Goal: Task Accomplishment & Management: Manage account settings

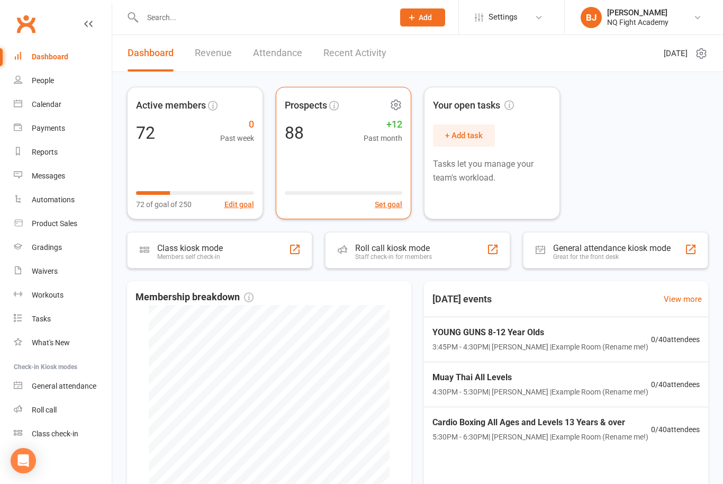
click at [323, 147] on div "Prospects 88 +12 Past month Set goal" at bounding box center [344, 153] width 136 height 132
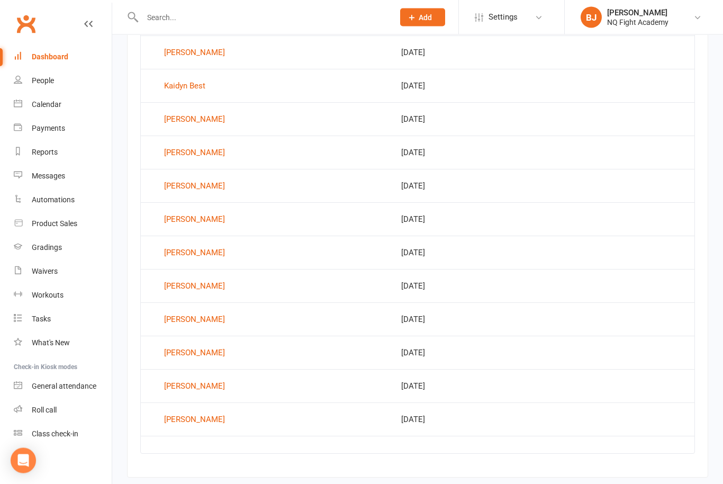
scroll to position [476, 0]
click at [45, 275] on div "Waivers" at bounding box center [45, 271] width 26 height 8
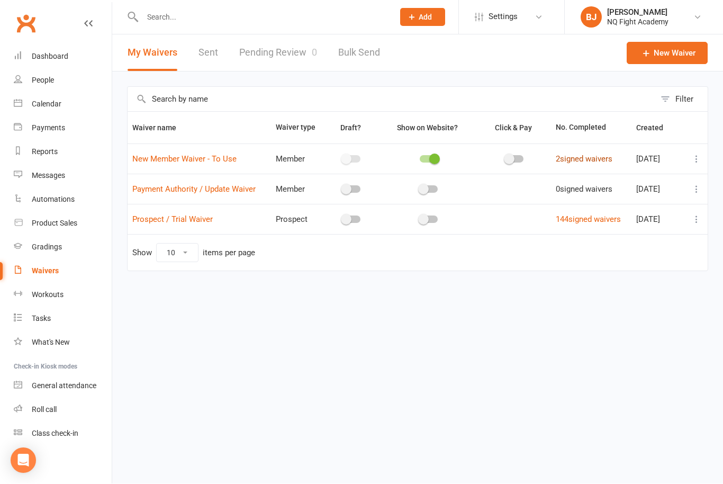
click at [562, 162] on link "2 signed waivers" at bounding box center [584, 160] width 57 height 10
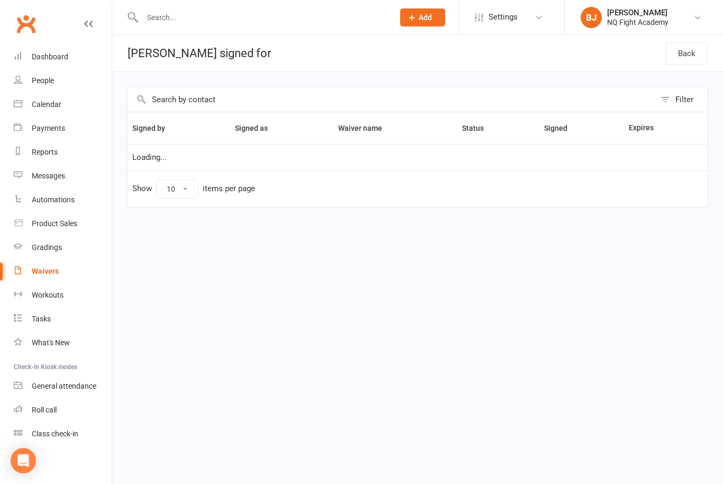
select select "100"
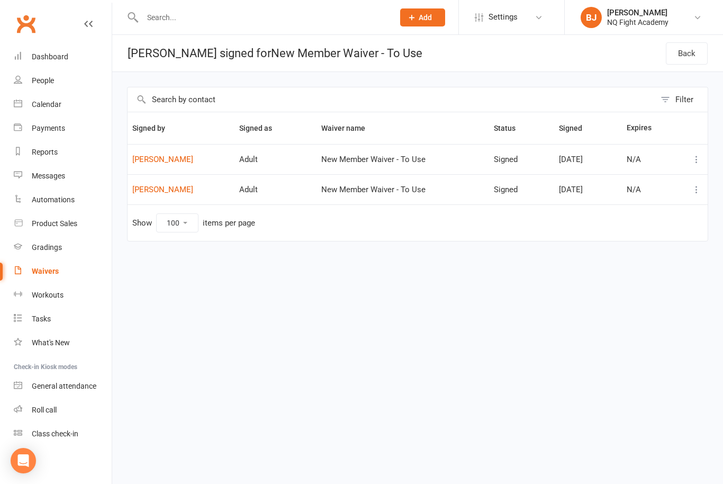
click at [48, 272] on div "Waivers" at bounding box center [45, 271] width 27 height 8
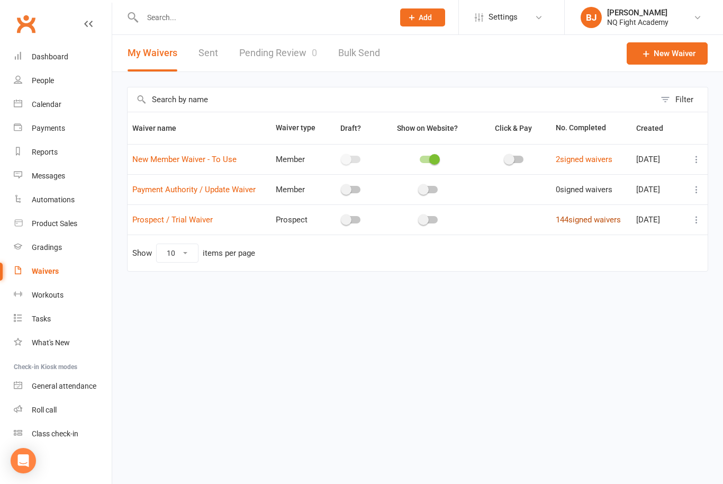
click at [586, 219] on link "144 signed waivers" at bounding box center [588, 220] width 65 height 10
select select "100"
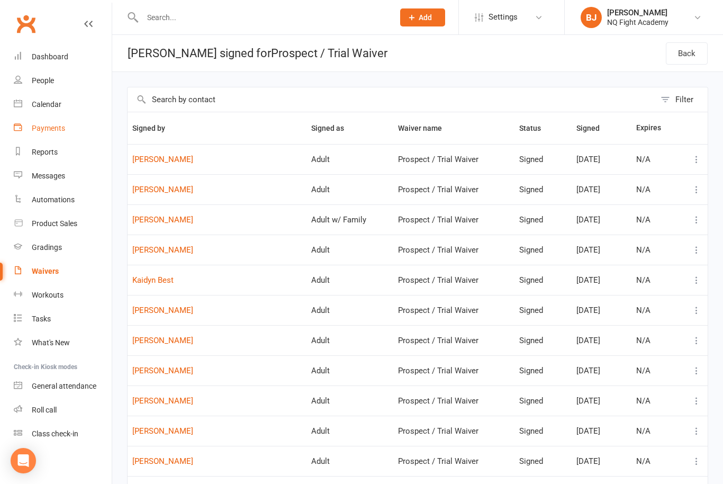
click at [56, 127] on div "Payments" at bounding box center [48, 128] width 33 height 8
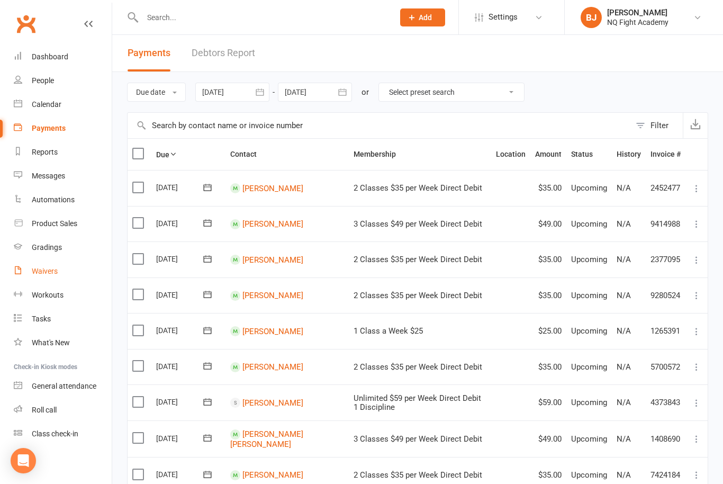
click at [53, 276] on link "Waivers" at bounding box center [63, 271] width 98 height 24
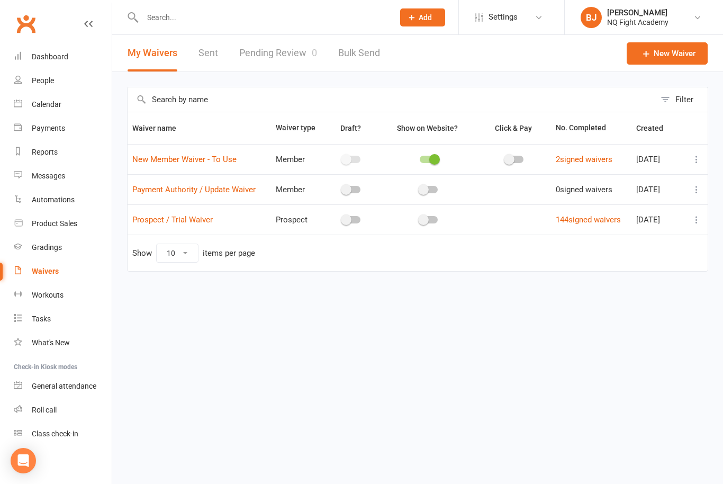
click at [575, 170] on td "2 signed waivers" at bounding box center [591, 159] width 80 height 30
click at [580, 164] on link "2 signed waivers" at bounding box center [584, 160] width 57 height 10
select select "100"
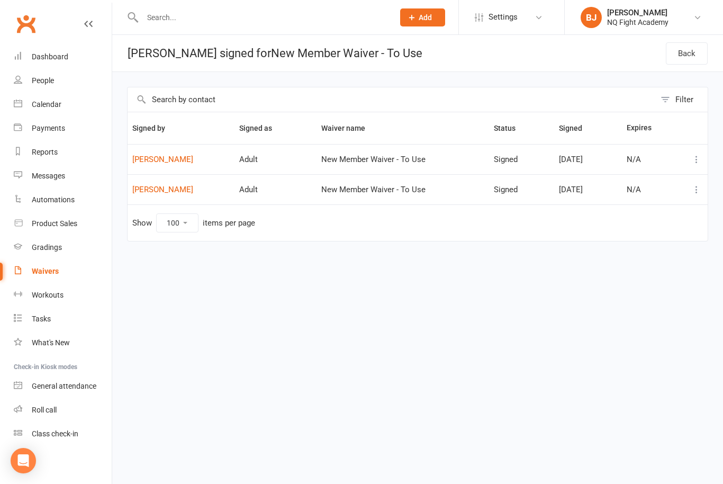
click at [42, 268] on div "Waivers" at bounding box center [45, 271] width 27 height 8
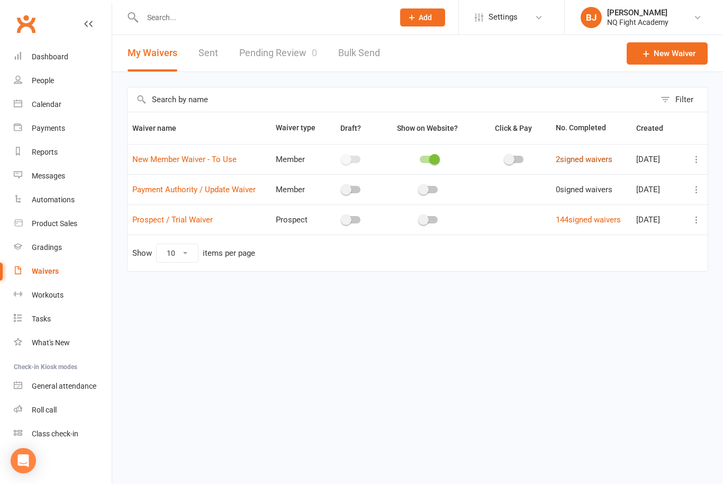
click at [575, 160] on link "2 signed waivers" at bounding box center [584, 160] width 57 height 10
select select "100"
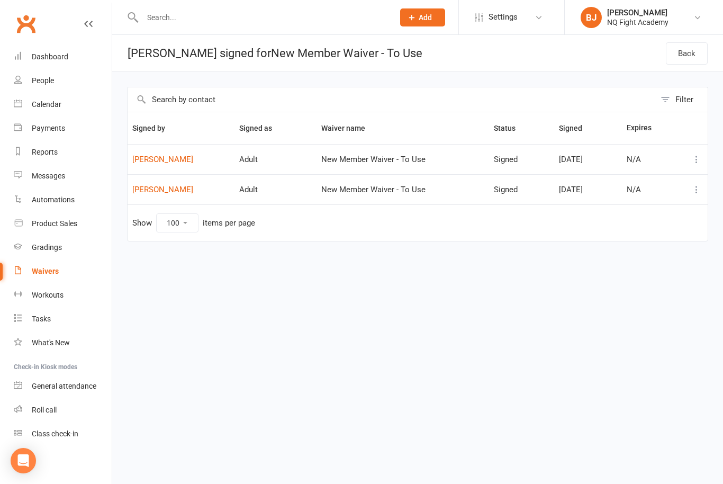
click at [692, 164] on button at bounding box center [696, 159] width 13 height 13
click at [629, 202] on link "[PERSON_NAME]" at bounding box center [650, 201] width 105 height 21
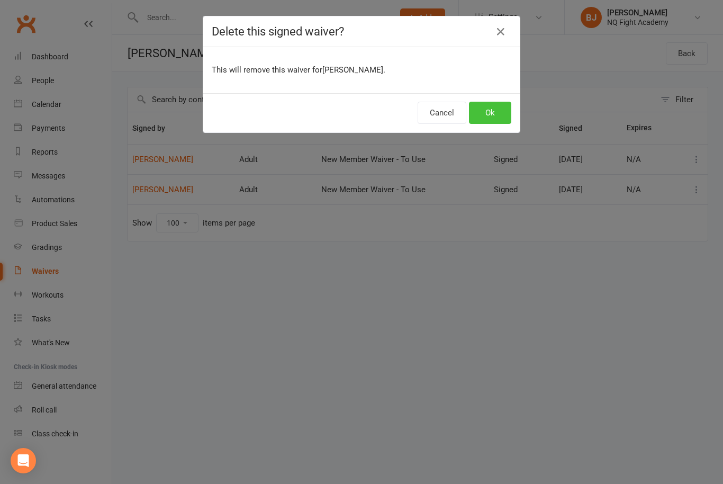
click at [487, 116] on button "Ok" at bounding box center [490, 113] width 42 height 22
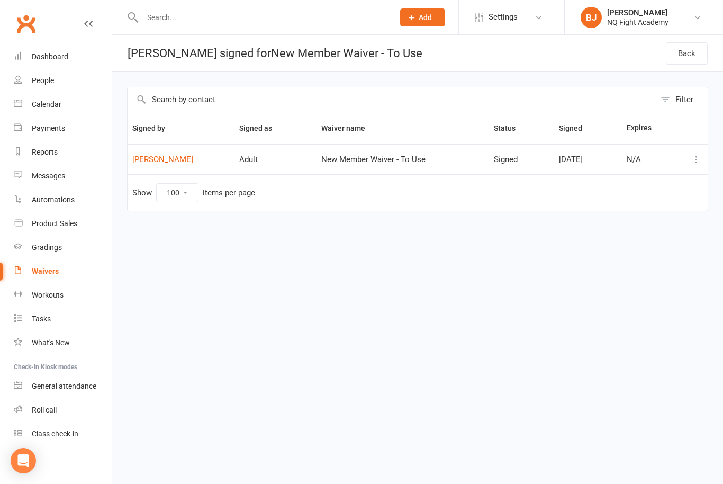
click at [691, 160] on button at bounding box center [696, 159] width 13 height 13
click at [647, 200] on link "[PERSON_NAME]" at bounding box center [650, 201] width 105 height 21
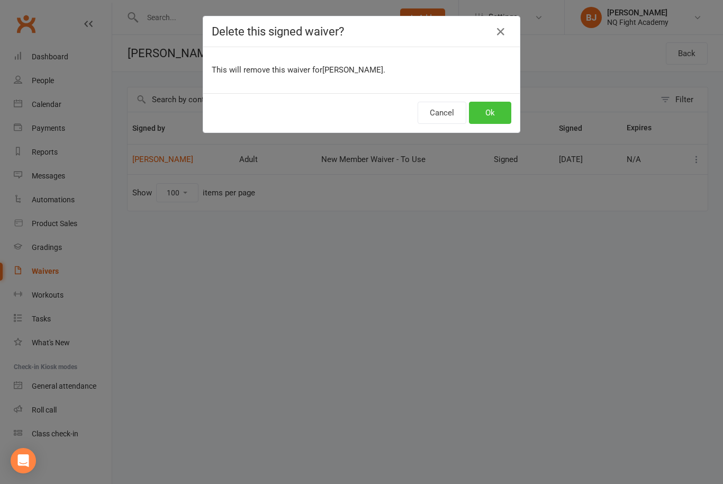
click at [488, 116] on button "Ok" at bounding box center [490, 113] width 42 height 22
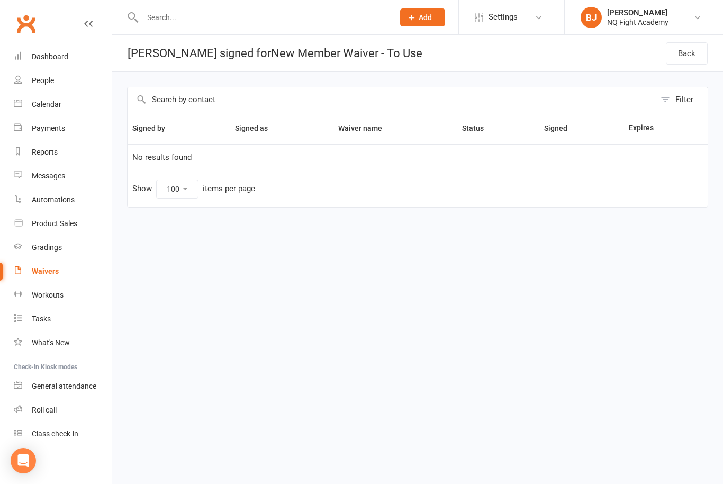
click at [39, 279] on link "Waivers" at bounding box center [63, 271] width 98 height 24
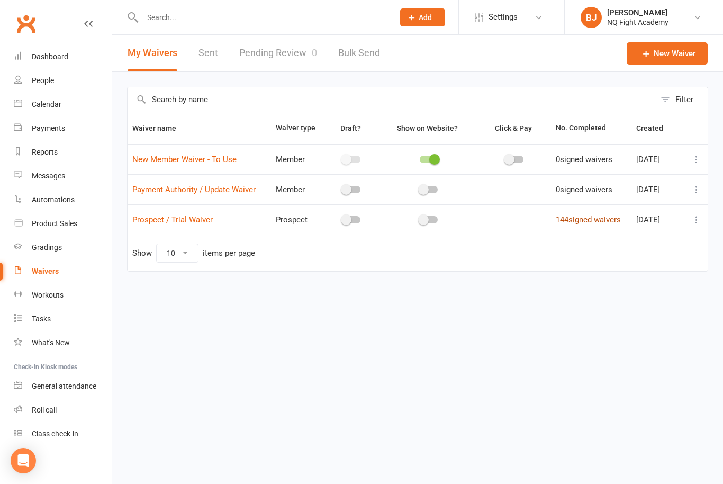
click at [577, 221] on link "144 signed waivers" at bounding box center [588, 220] width 65 height 10
select select "100"
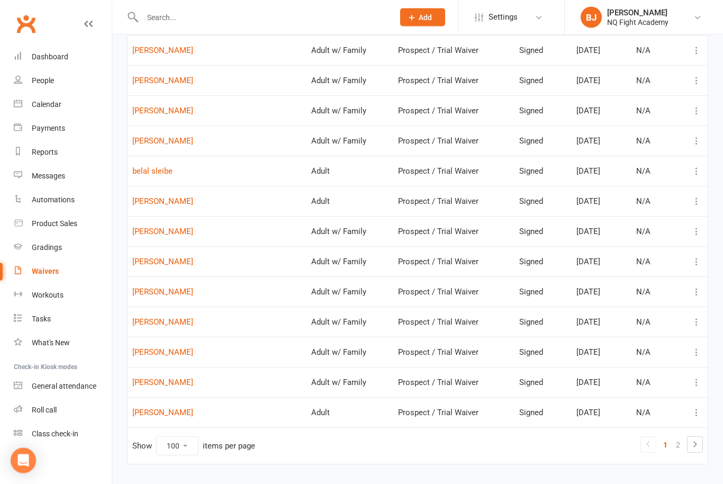
scroll to position [2734, 0]
click at [172, 12] on input "text" at bounding box center [262, 17] width 247 height 15
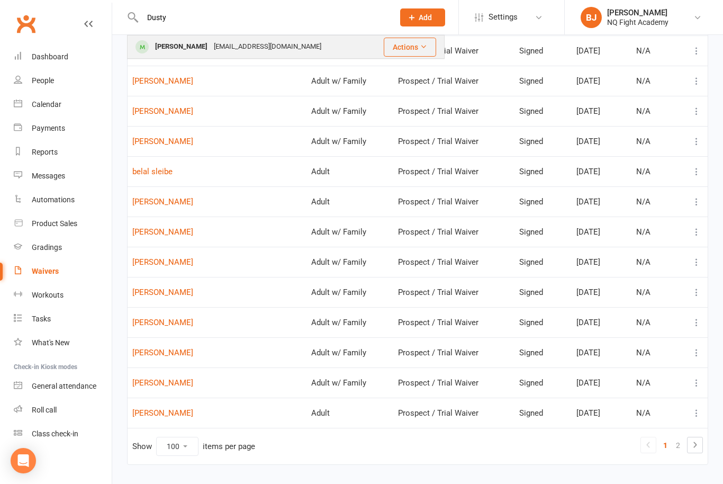
type input "Dusty"
click at [195, 46] on div "[PERSON_NAME]" at bounding box center [181, 46] width 59 height 15
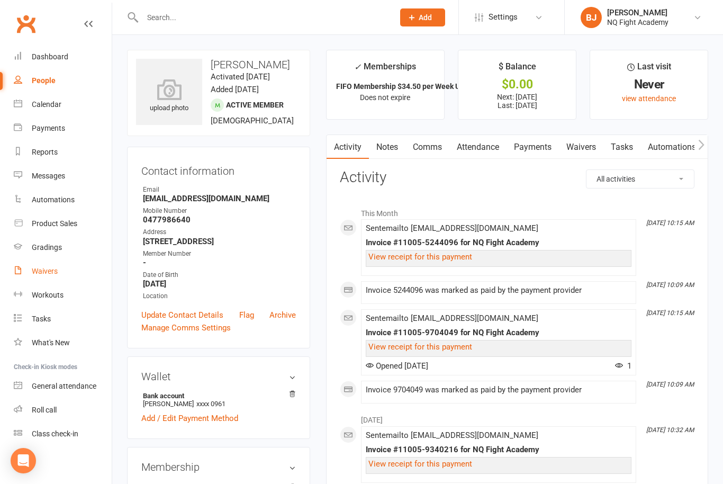
click at [48, 274] on div "Waivers" at bounding box center [45, 271] width 26 height 8
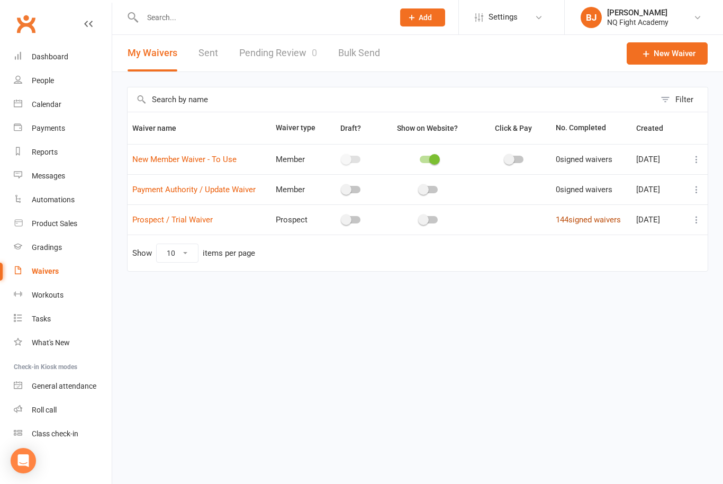
click at [581, 223] on link "144 signed waivers" at bounding box center [588, 220] width 65 height 10
select select "100"
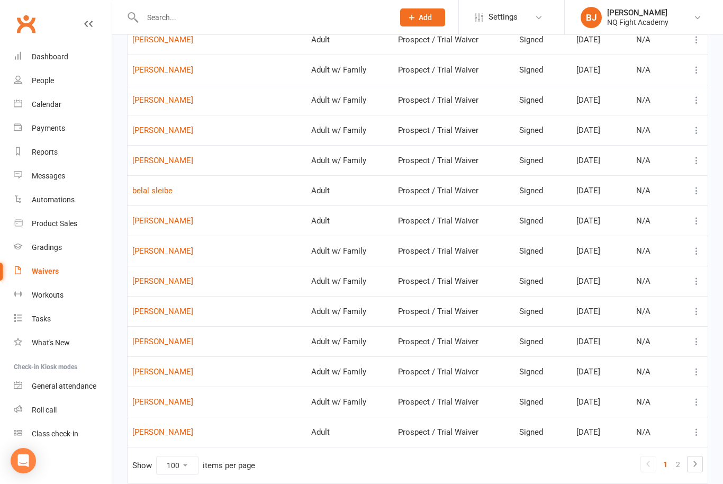
scroll to position [2734, 0]
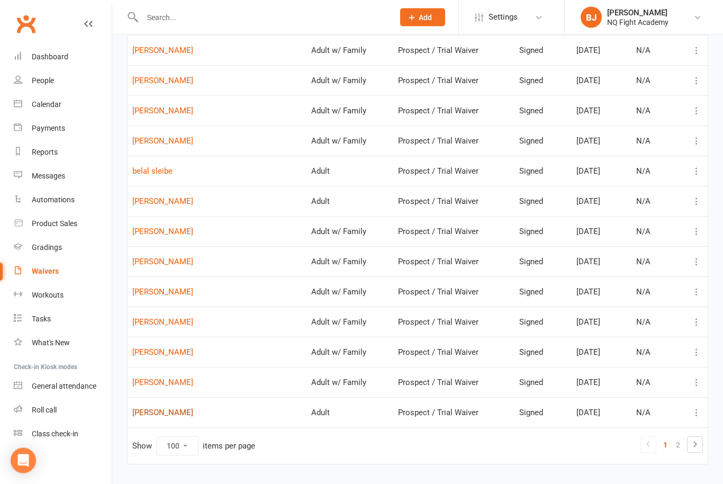
click at [176, 412] on link "[PERSON_NAME]" at bounding box center [216, 413] width 169 height 9
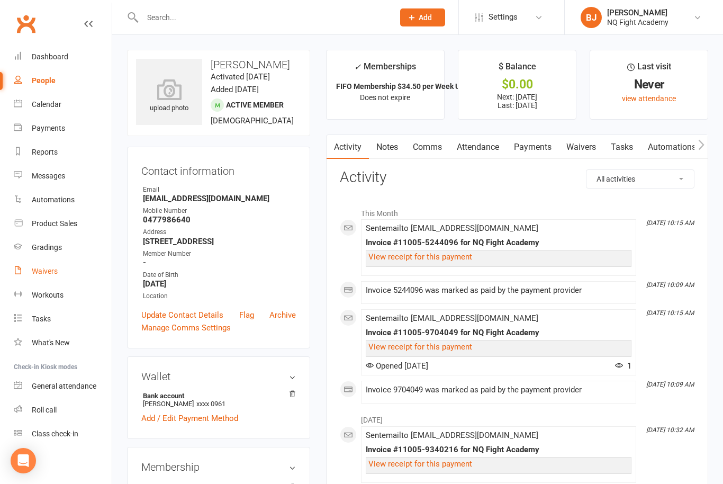
click at [52, 267] on div "Waivers" at bounding box center [45, 271] width 26 height 8
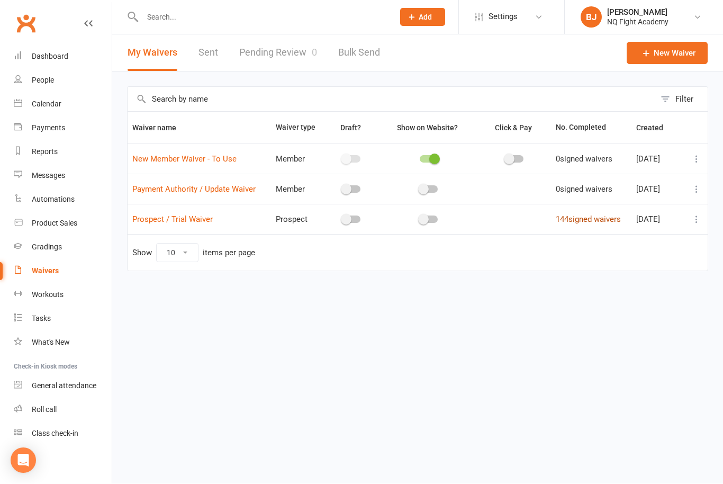
click at [585, 220] on link "144 signed waivers" at bounding box center [588, 220] width 65 height 10
select select "100"
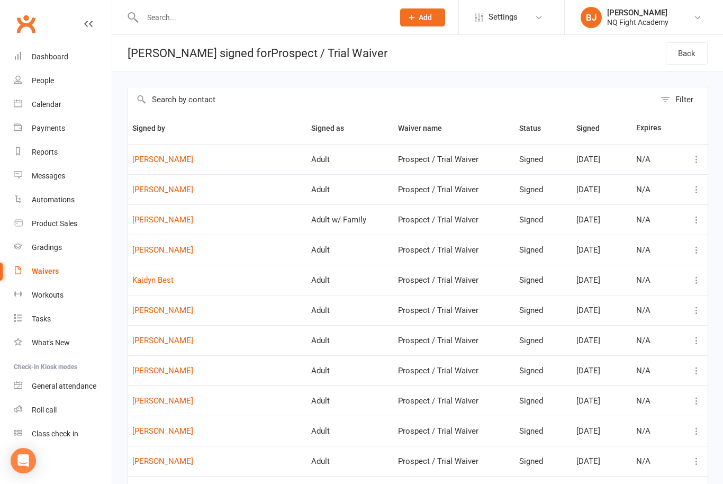
click at [50, 270] on div "Waivers" at bounding box center [45, 271] width 27 height 8
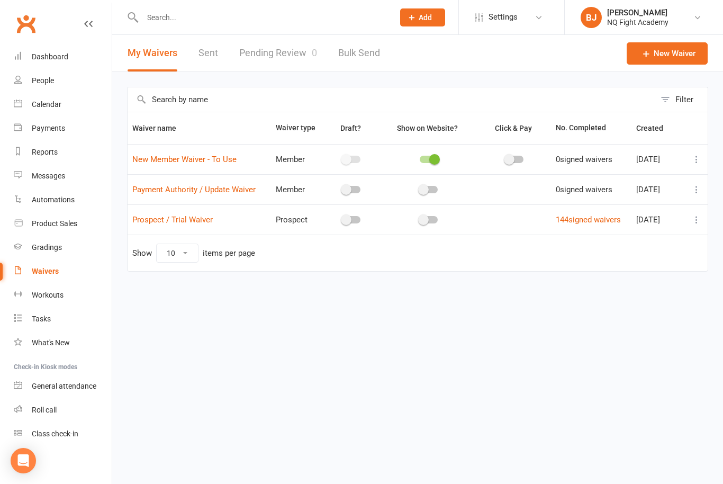
click at [421, 221] on span at bounding box center [423, 219] width 11 height 11
click at [420, 218] on input "checkbox" at bounding box center [420, 218] width 0 height 0
checkbox input "true"
click at [429, 218] on span at bounding box center [434, 219] width 11 height 11
click at [420, 218] on input "checkbox" at bounding box center [420, 218] width 0 height 0
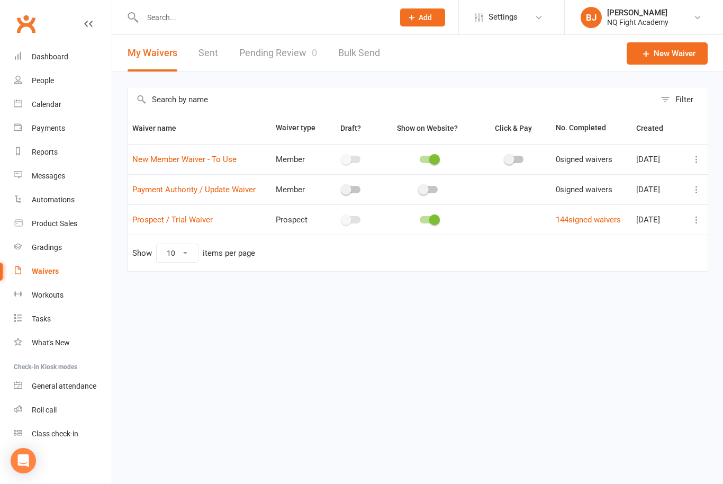
checkbox input "false"
click at [344, 220] on span at bounding box center [346, 219] width 11 height 11
click at [343, 218] on input "checkbox" at bounding box center [343, 218] width 0 height 0
checkbox input "true"
click at [347, 222] on div at bounding box center [352, 219] width 18 height 7
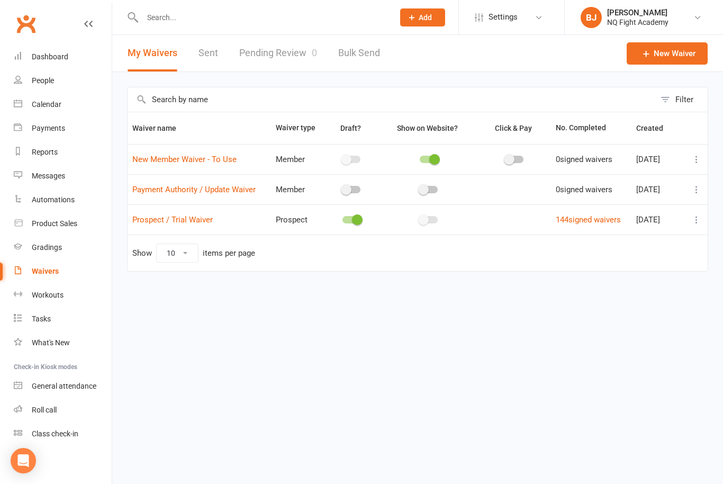
click at [343, 218] on input "checkbox" at bounding box center [343, 218] width 0 height 0
checkbox input "false"
click at [568, 223] on link "144 signed waivers" at bounding box center [588, 220] width 65 height 10
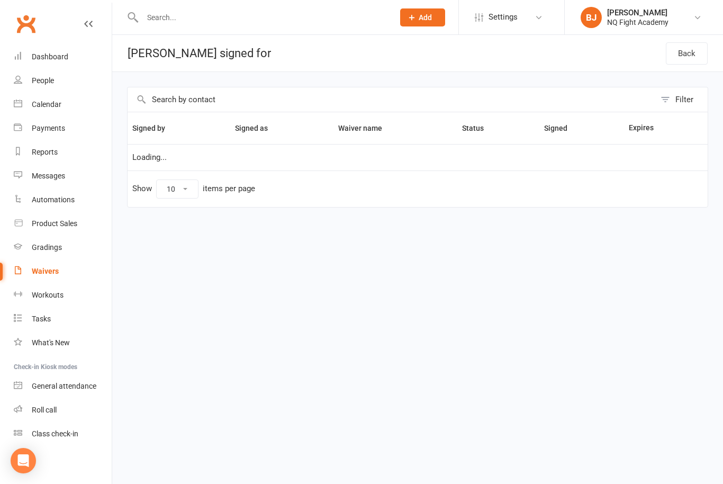
select select "100"
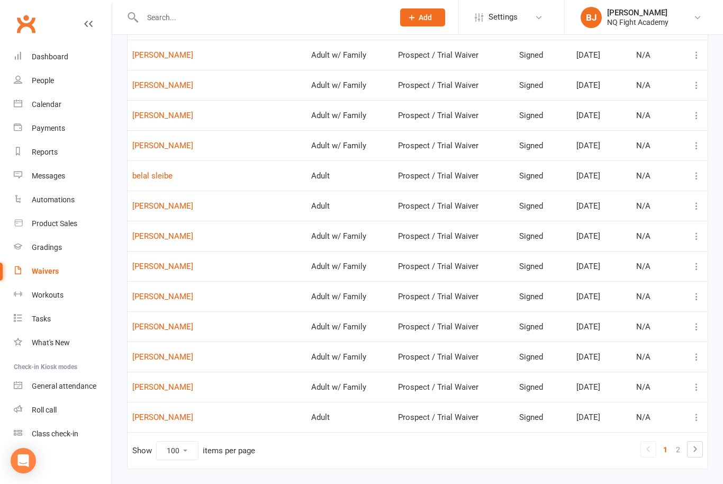
scroll to position [2734, 0]
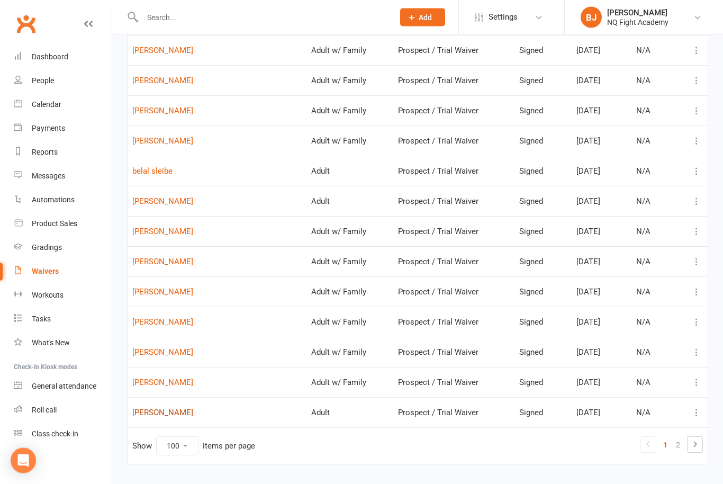
click at [178, 411] on link "[PERSON_NAME]" at bounding box center [216, 413] width 169 height 9
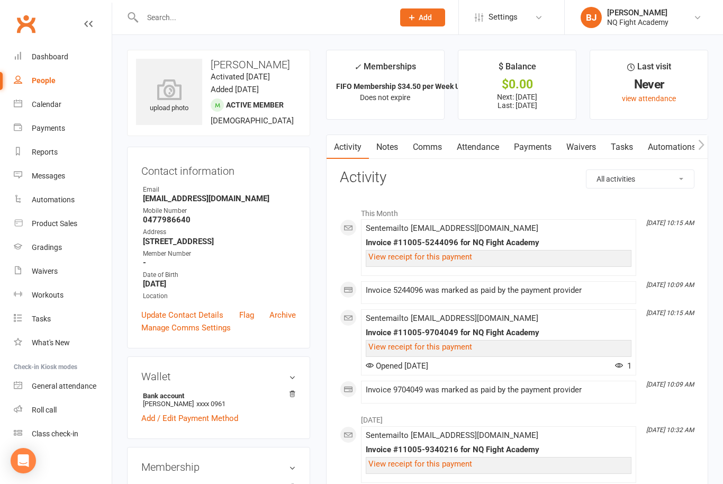
select select "100"
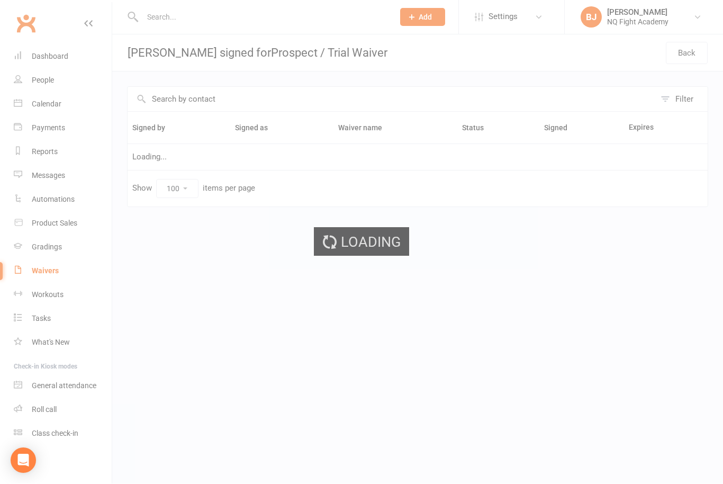
scroll to position [1, 0]
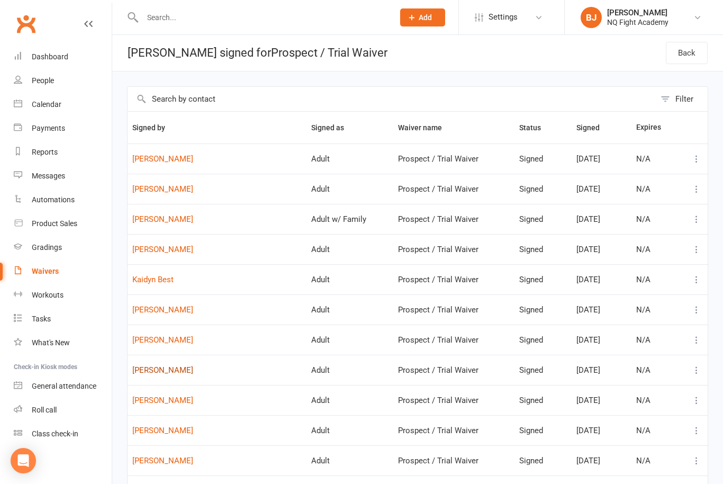
click at [164, 373] on link "[PERSON_NAME]" at bounding box center [216, 370] width 169 height 9
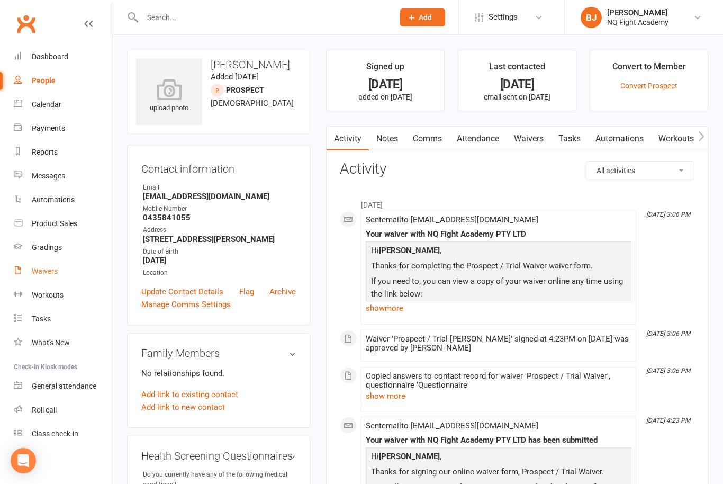
click at [51, 272] on div "Waivers" at bounding box center [45, 271] width 26 height 8
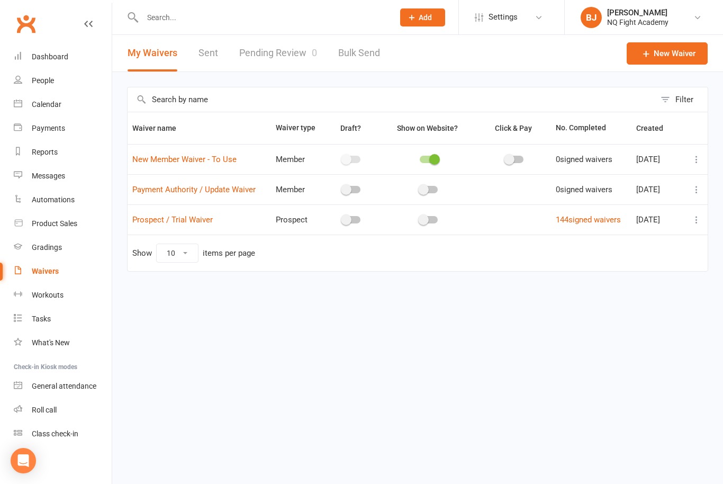
click at [697, 222] on icon at bounding box center [697, 219] width 11 height 11
drag, startPoint x: 358, startPoint y: 282, endPoint x: 356, endPoint y: 276, distance: 6.2
click at [356, 276] on div "Waiver name Waiver type Draft? Show on Website? Click & Pay No. Completed Creat…" at bounding box center [417, 199] width 581 height 175
click at [341, 219] on span at bounding box center [346, 219] width 11 height 11
click at [343, 218] on input "checkbox" at bounding box center [343, 218] width 0 height 0
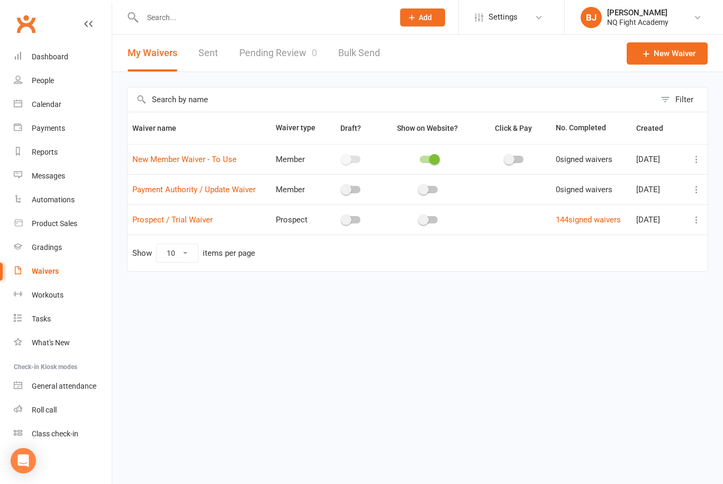
checkbox input "true"
click at [422, 221] on span at bounding box center [423, 219] width 11 height 11
click at [420, 218] on input "checkbox" at bounding box center [420, 218] width 0 height 0
drag, startPoint x: 424, startPoint y: 221, endPoint x: 452, endPoint y: 222, distance: 28.6
click at [452, 222] on div at bounding box center [428, 219] width 89 height 11
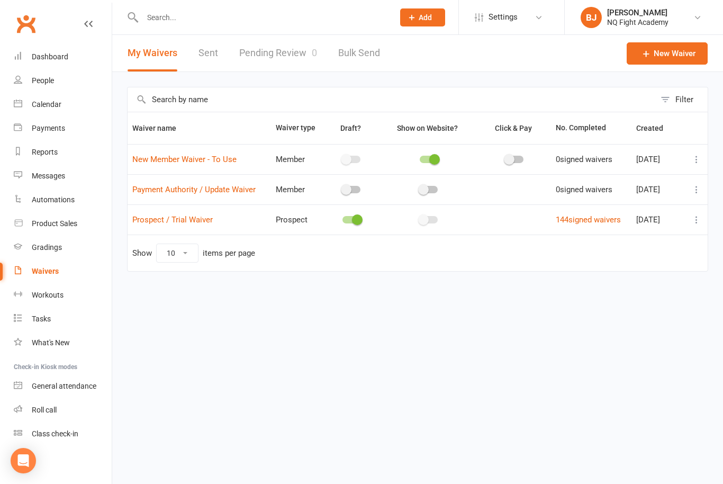
click at [418, 218] on span at bounding box center [423, 219] width 11 height 11
click at [420, 218] on input "checkbox" at bounding box center [420, 218] width 0 height 0
click at [418, 218] on span at bounding box center [423, 219] width 11 height 11
click at [420, 218] on input "checkbox" at bounding box center [420, 218] width 0 height 0
checkbox input "false"
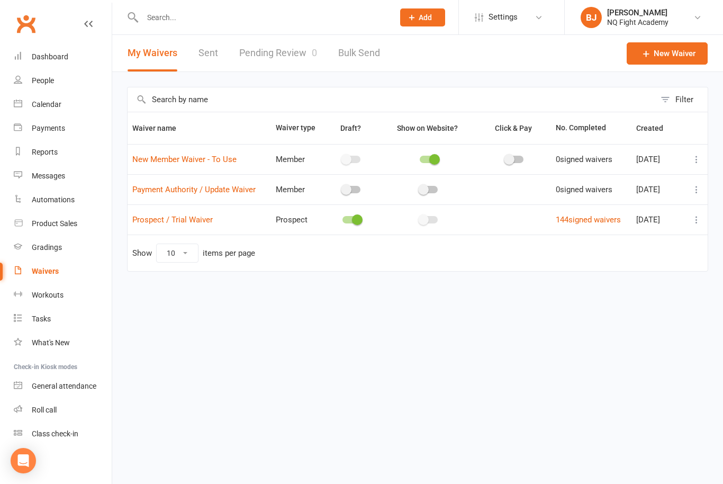
click at [352, 219] on span at bounding box center [357, 219] width 11 height 11
click at [343, 218] on input "checkbox" at bounding box center [343, 218] width 0 height 0
checkbox input "false"
click at [539, 24] on link "Settings" at bounding box center [512, 17] width 74 height 24
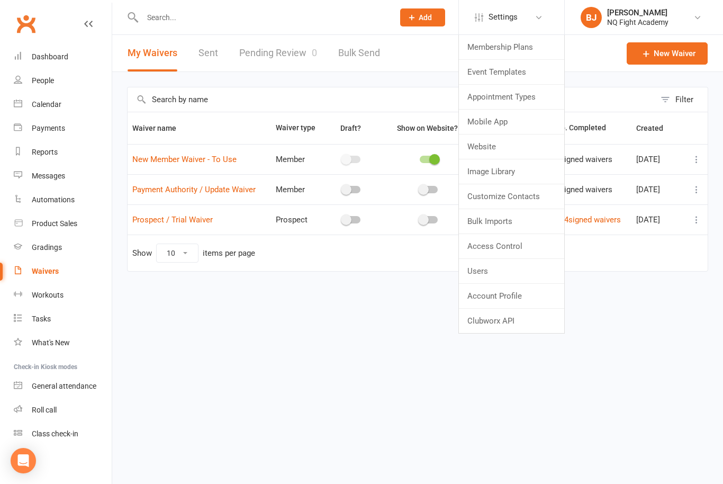
click at [447, 79] on div "Filter Waiver name Waiver type Draft? Show on Website? Click & Pay No. Complete…" at bounding box center [417, 186] width 611 height 229
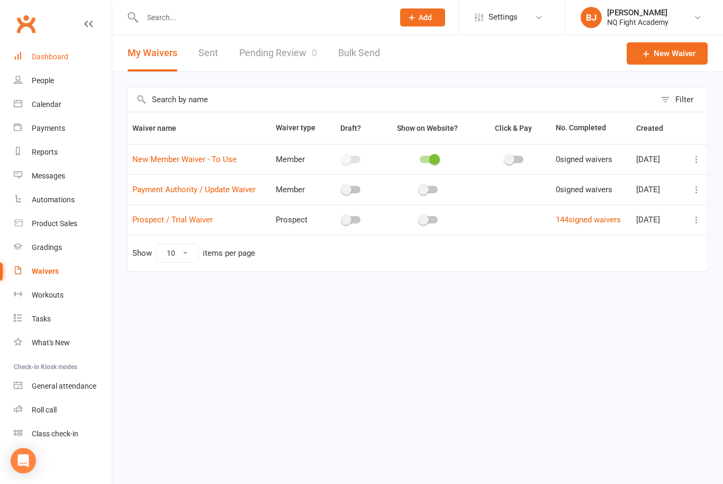
click at [55, 52] on div "Dashboard" at bounding box center [50, 56] width 37 height 8
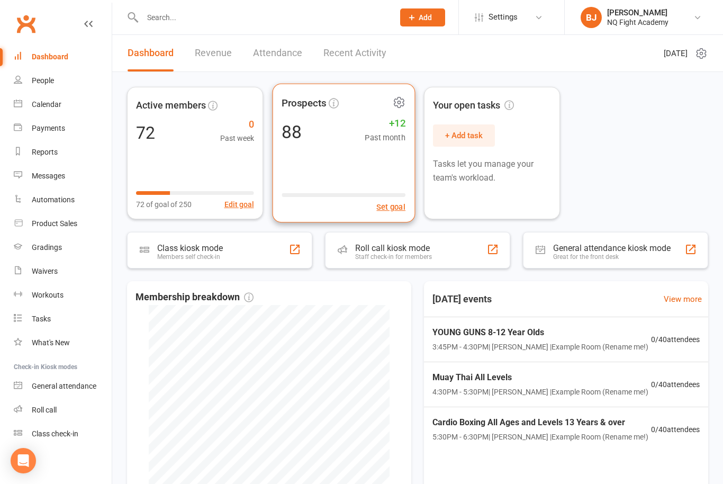
click at [347, 136] on div "88 +12 Past month" at bounding box center [344, 132] width 124 height 24
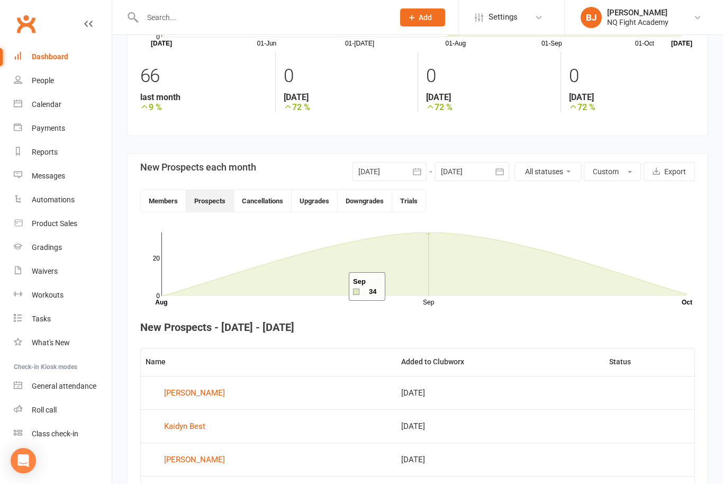
scroll to position [132, 0]
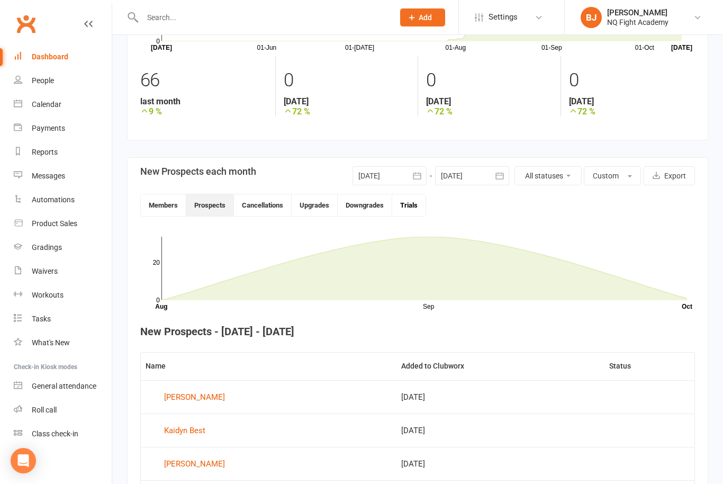
click at [416, 207] on button "Trials" at bounding box center [408, 205] width 33 height 22
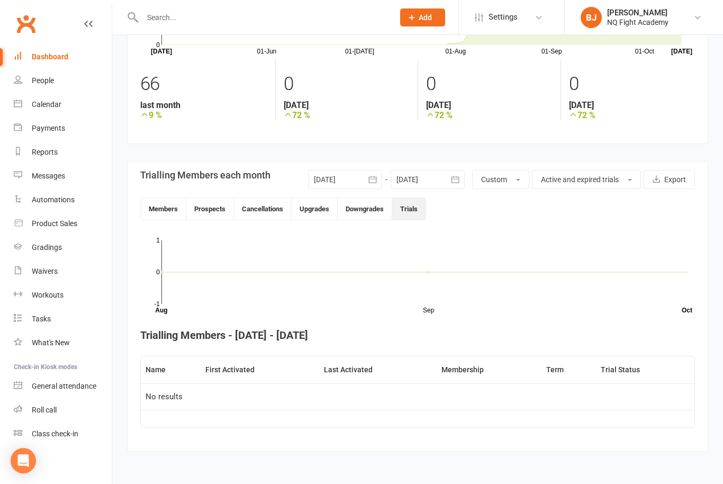
scroll to position [137, 0]
click at [216, 200] on button "Prospects" at bounding box center [210, 209] width 48 height 22
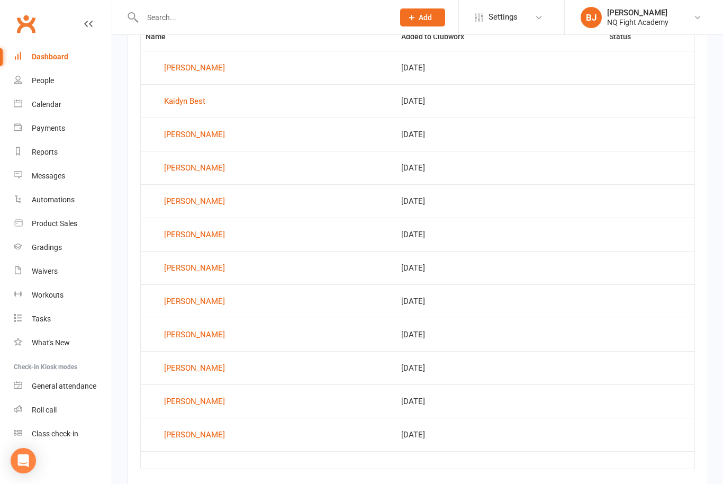
scroll to position [476, 0]
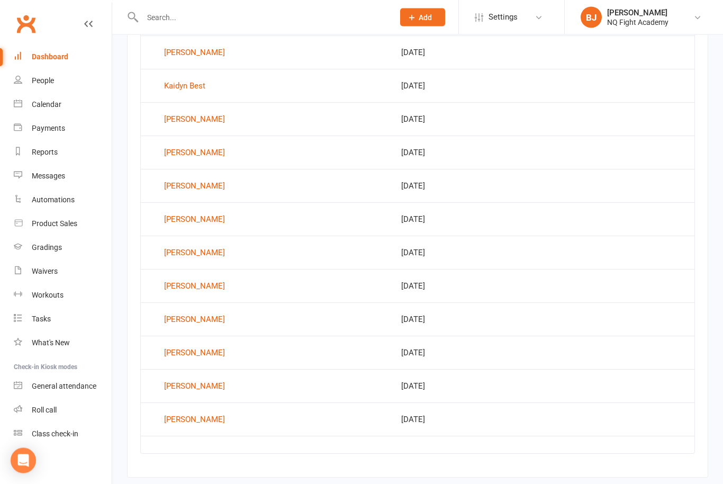
click at [201, 418] on div "[PERSON_NAME]" at bounding box center [194, 420] width 61 height 16
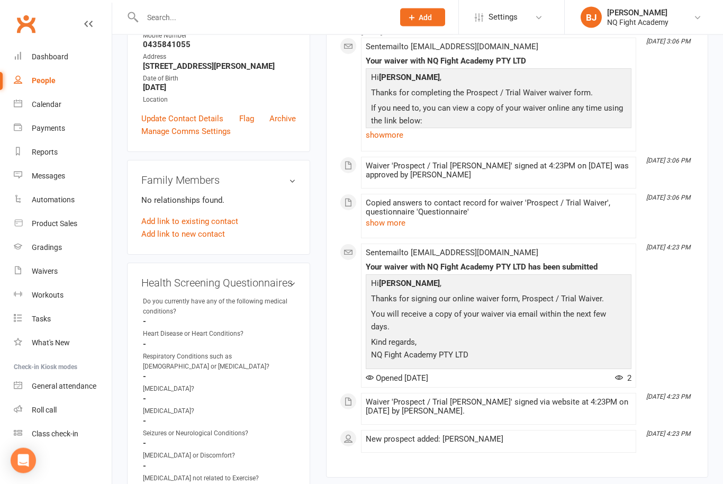
scroll to position [173, 0]
click at [402, 218] on button "show more" at bounding box center [386, 223] width 40 height 13
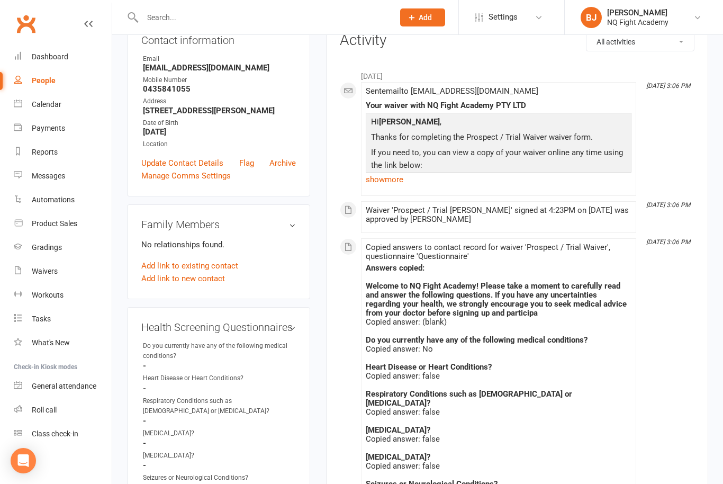
scroll to position [0, 0]
